Goal: Task Accomplishment & Management: Use online tool/utility

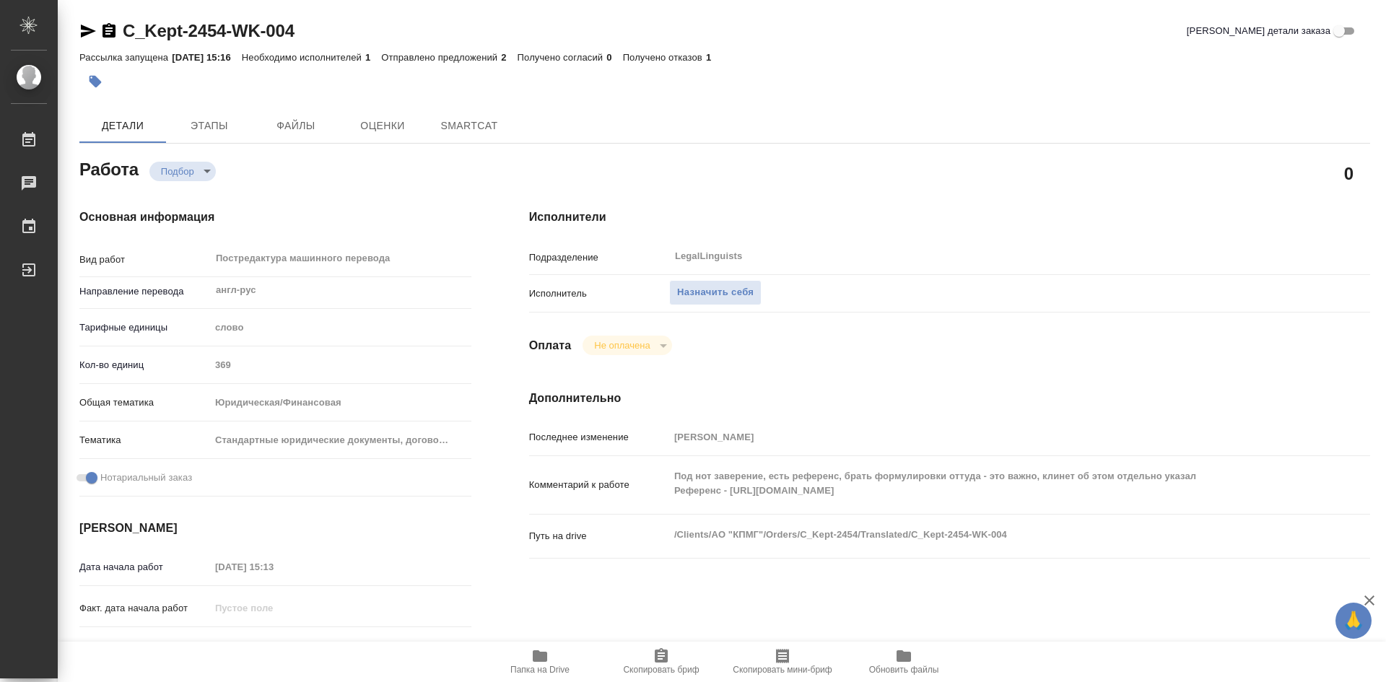
type textarea "x"
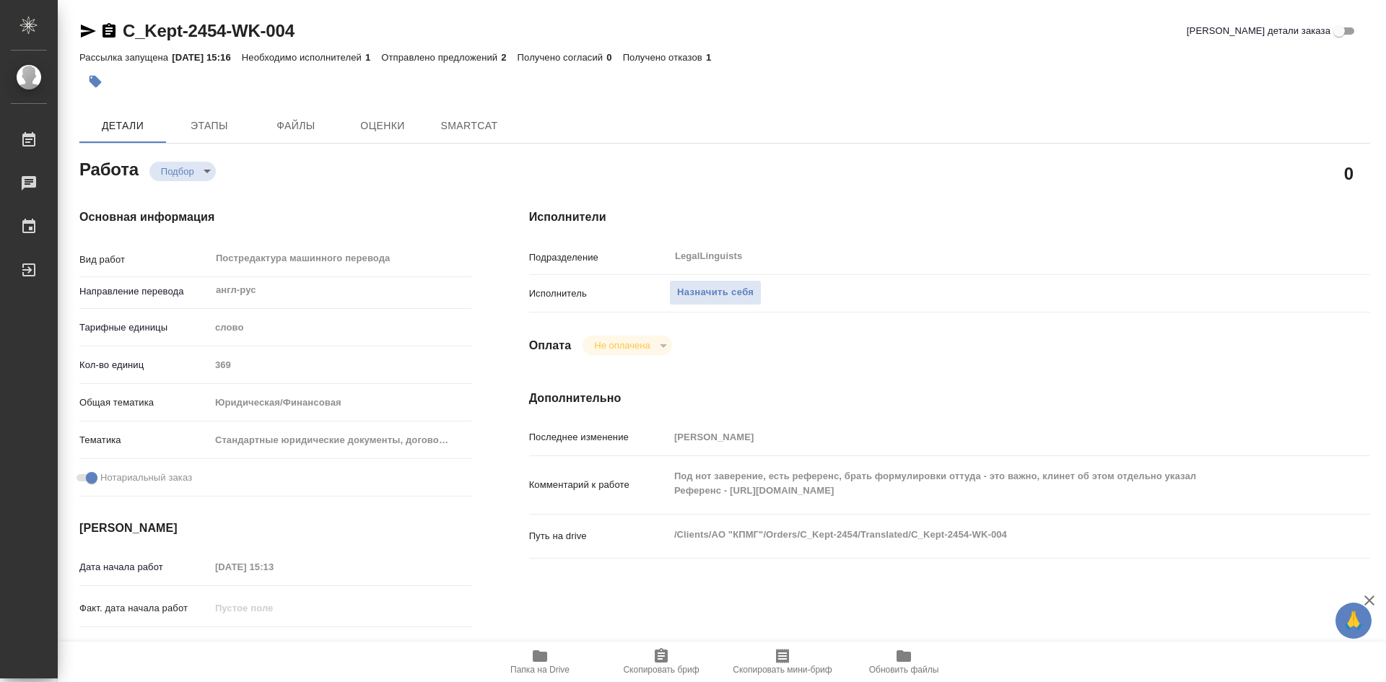
type textarea "x"
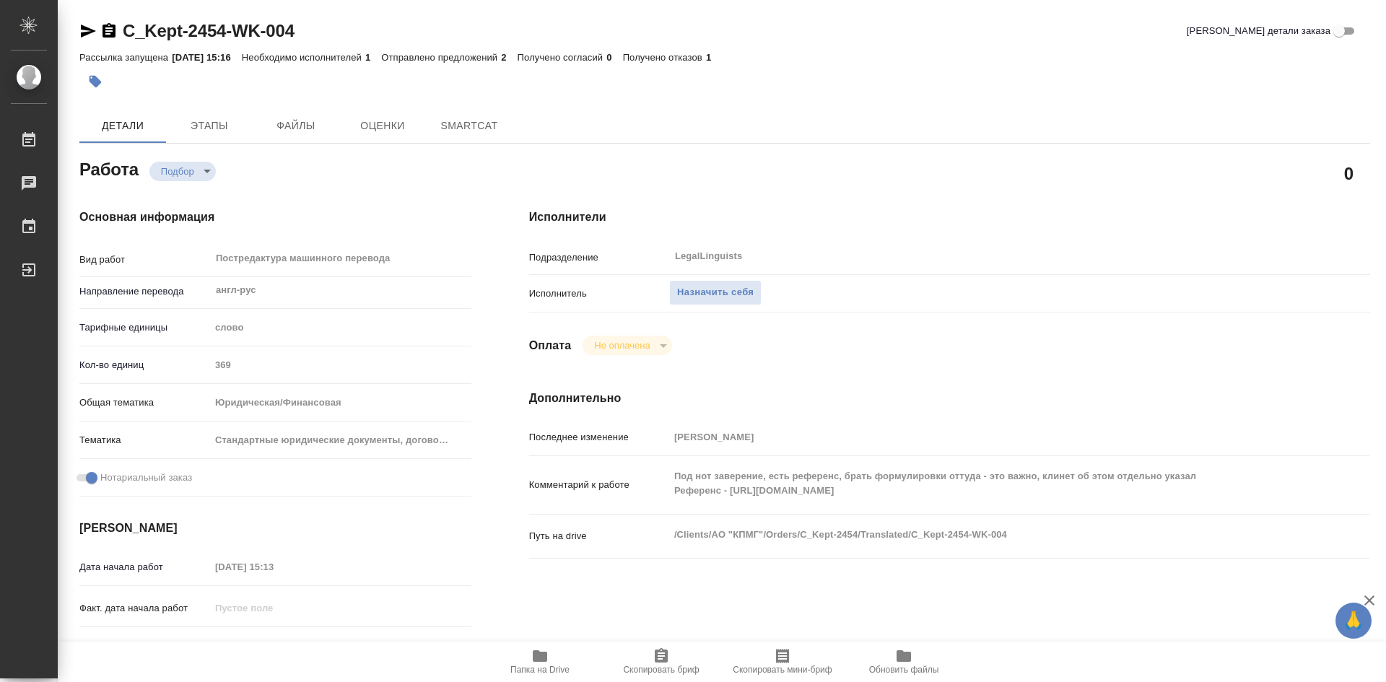
type textarea "x"
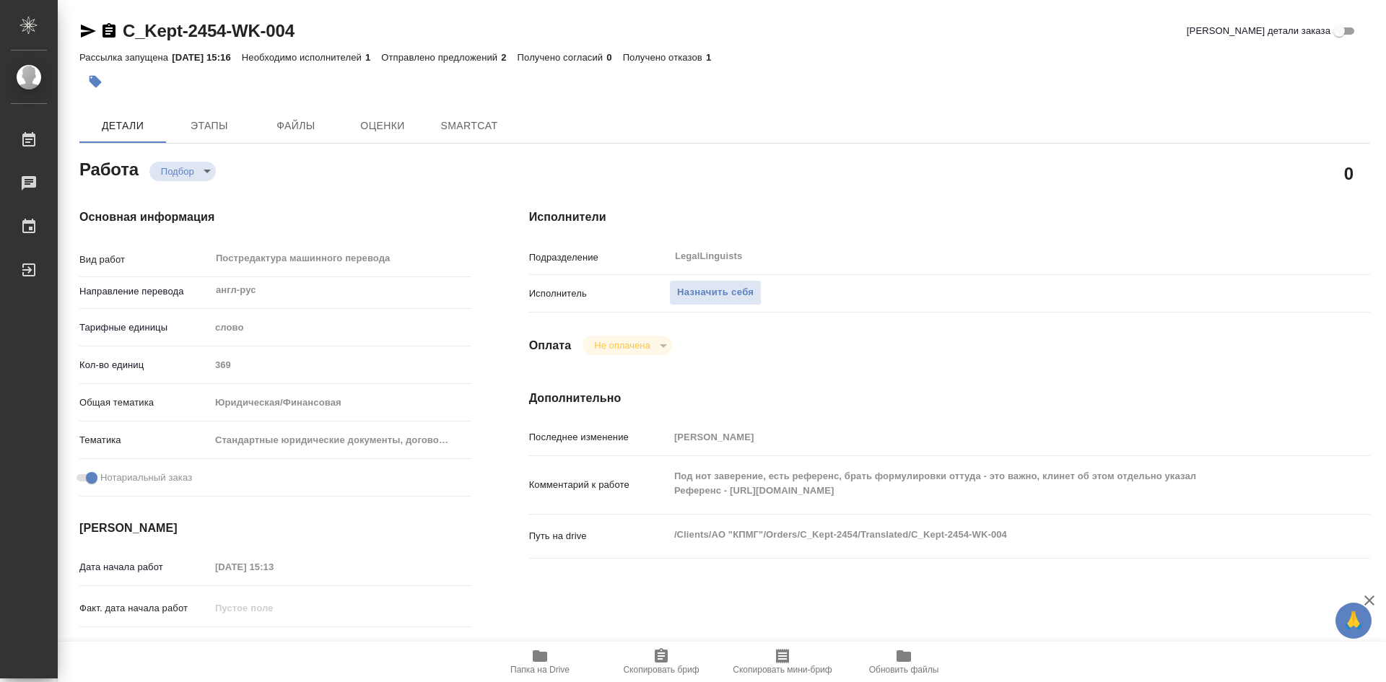
type textarea "x"
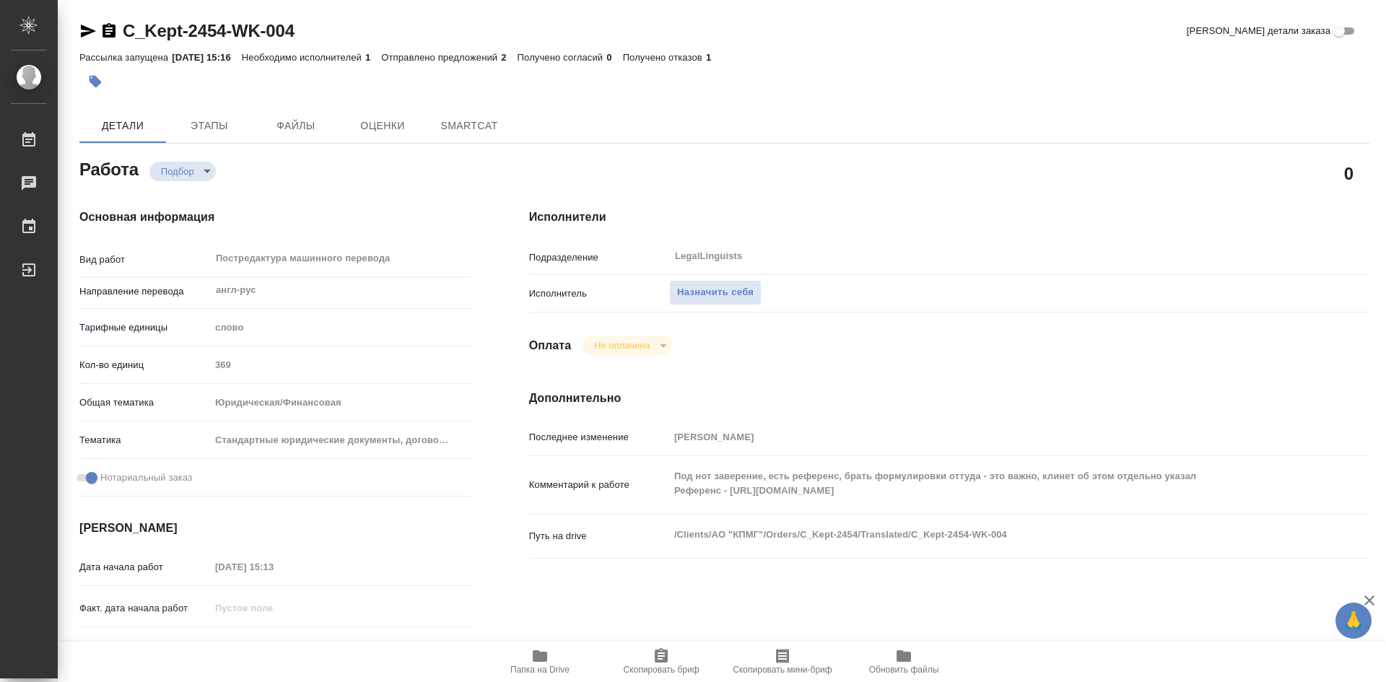
type textarea "x"
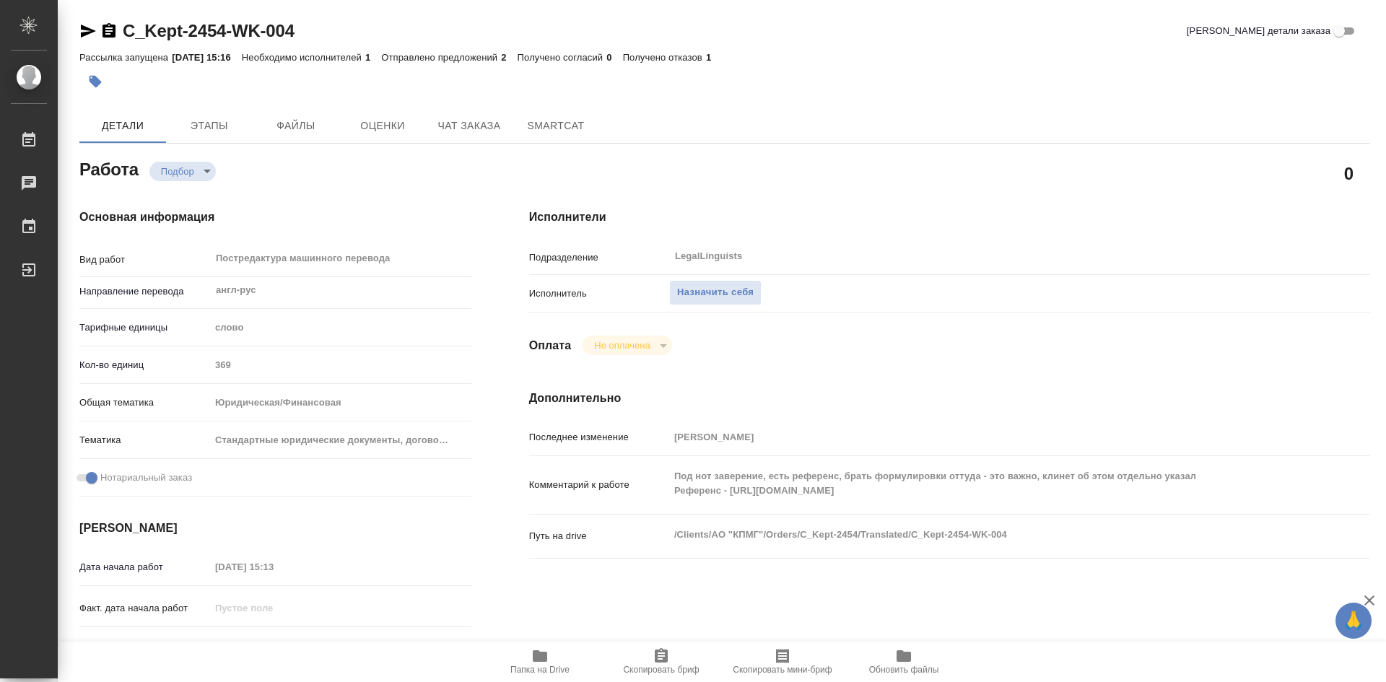
type textarea "x"
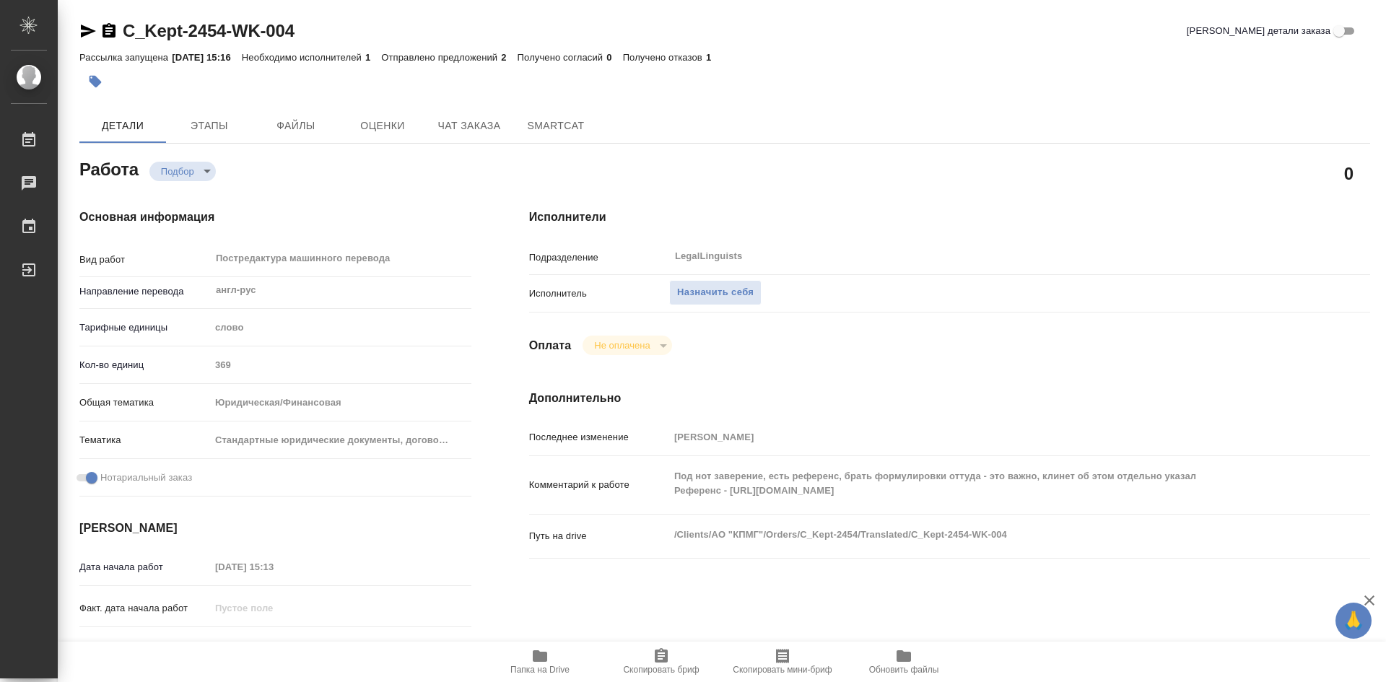
type textarea "x"
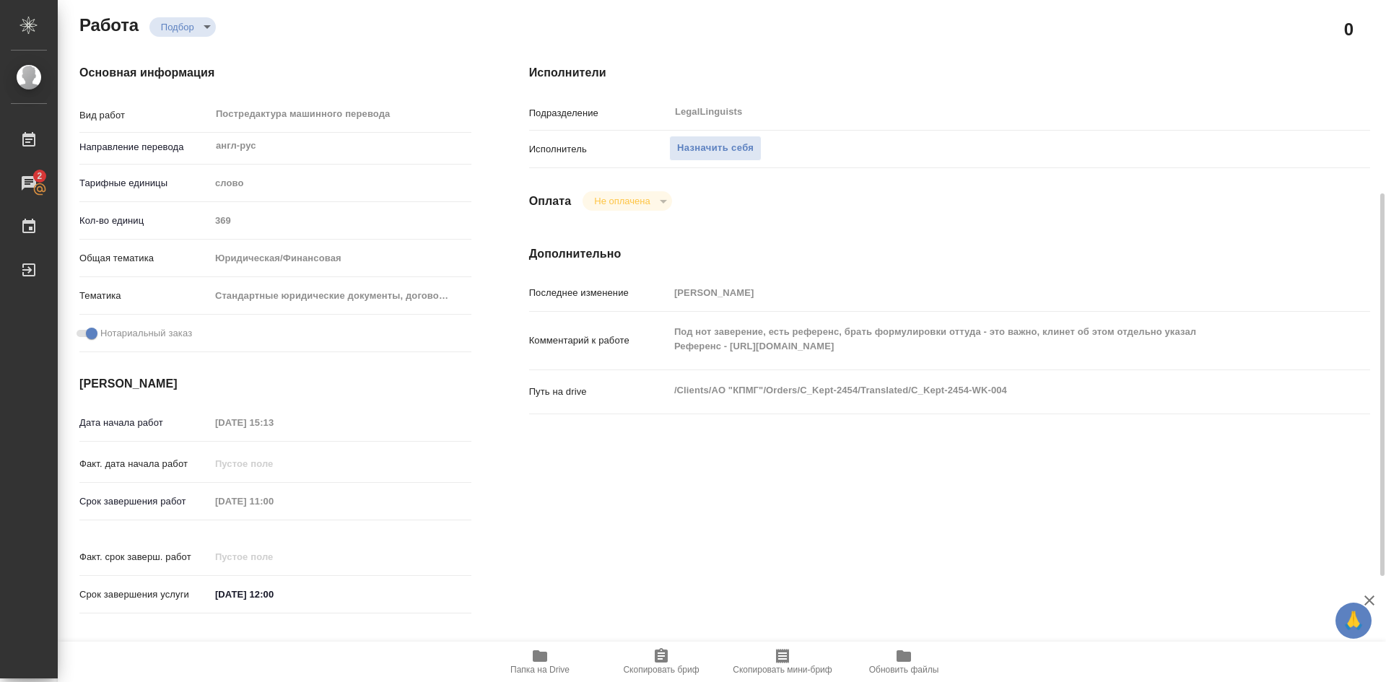
scroll to position [217, 0]
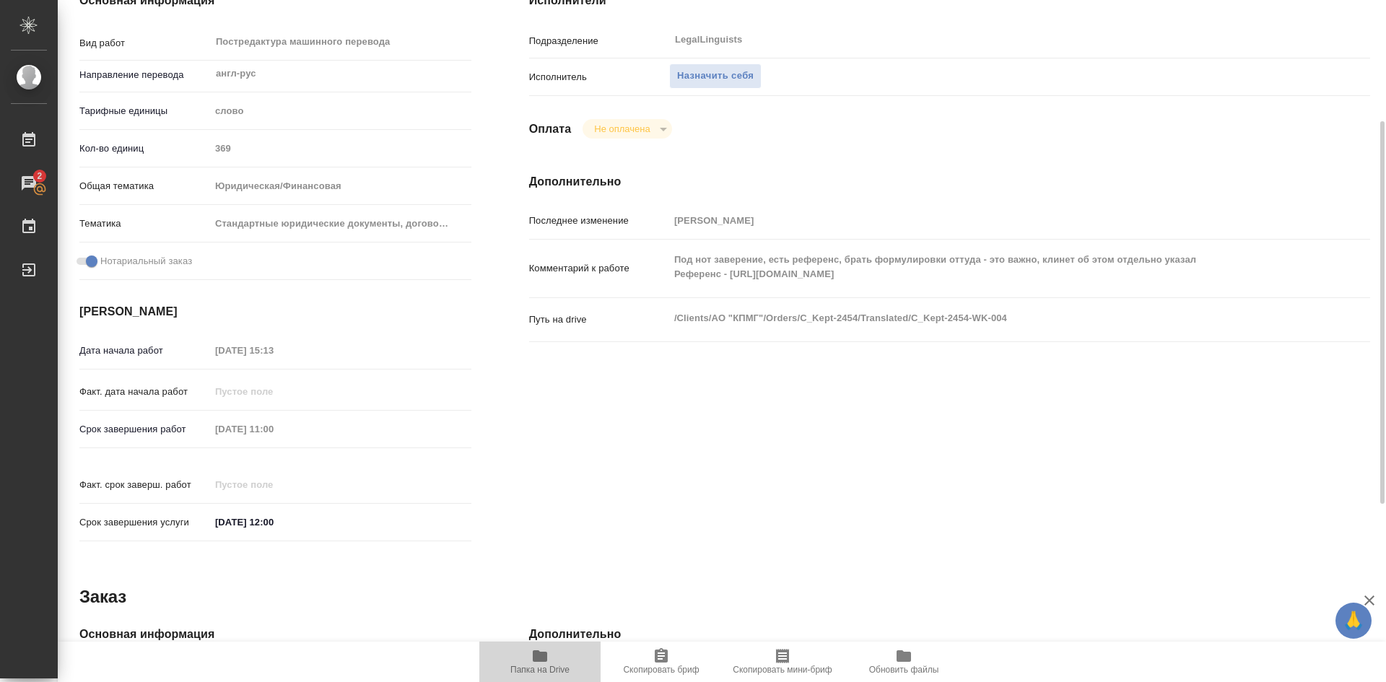
click at [542, 650] on icon "button" at bounding box center [539, 656] width 17 height 17
